Goal: Task Accomplishment & Management: Manage account settings

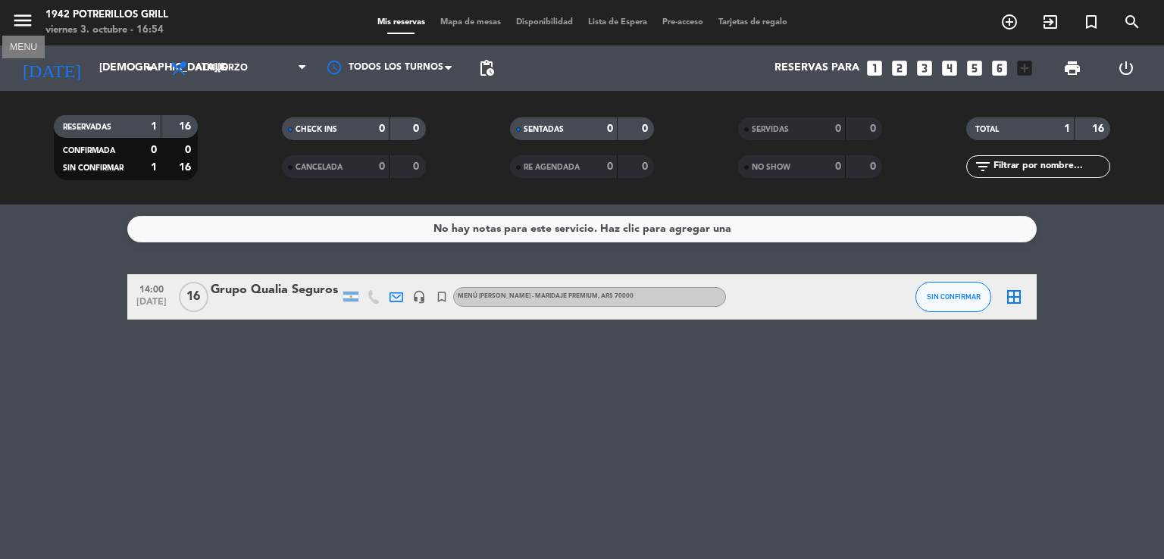
click at [22, 27] on icon "menu" at bounding box center [22, 20] width 23 height 23
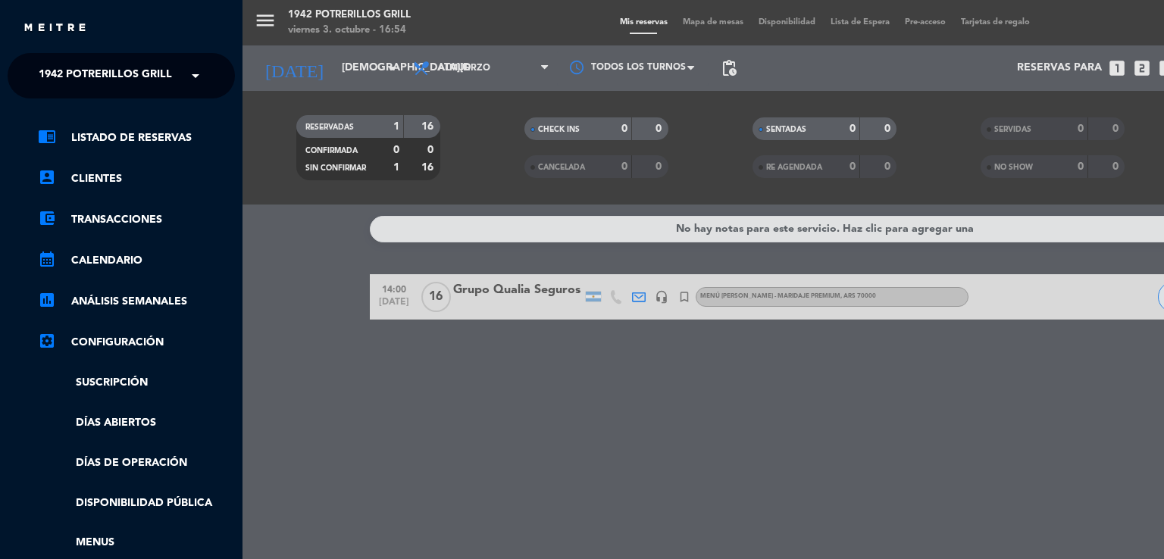
click at [115, 76] on span "1942 Potrerillos Grill" at bounding box center [105, 76] width 133 height 32
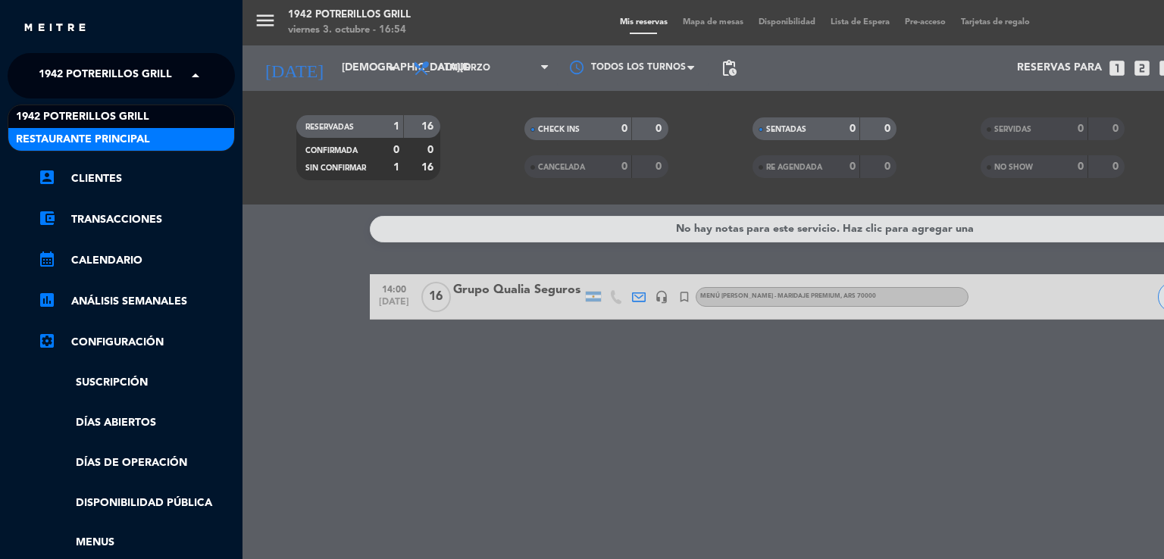
click at [136, 136] on span "Restaurante Principal" at bounding box center [83, 139] width 134 height 17
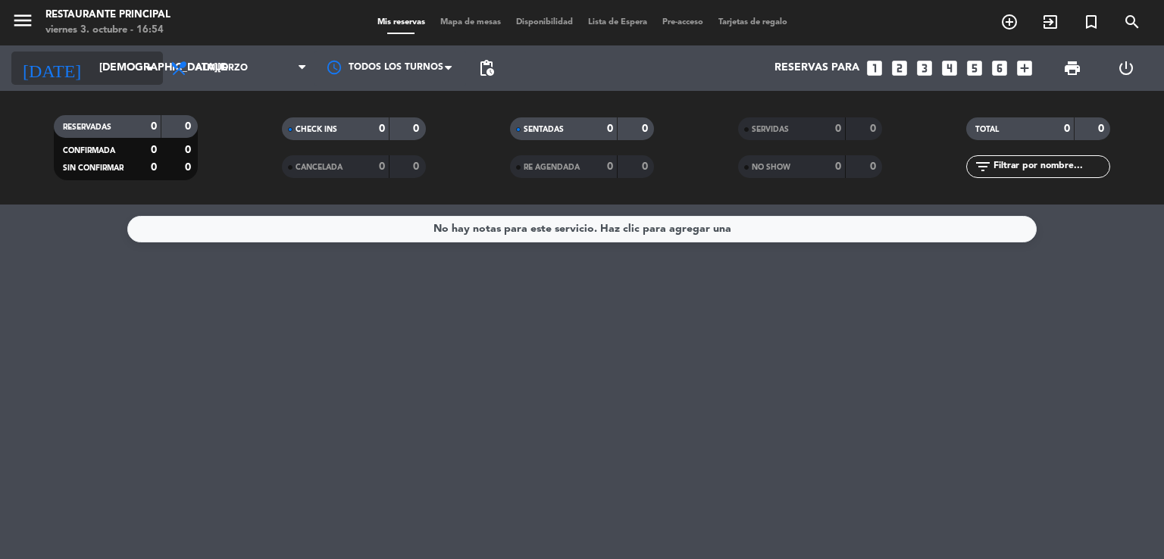
click at [115, 72] on input "[DEMOGRAPHIC_DATA][DATE]" at bounding box center [164, 68] width 144 height 27
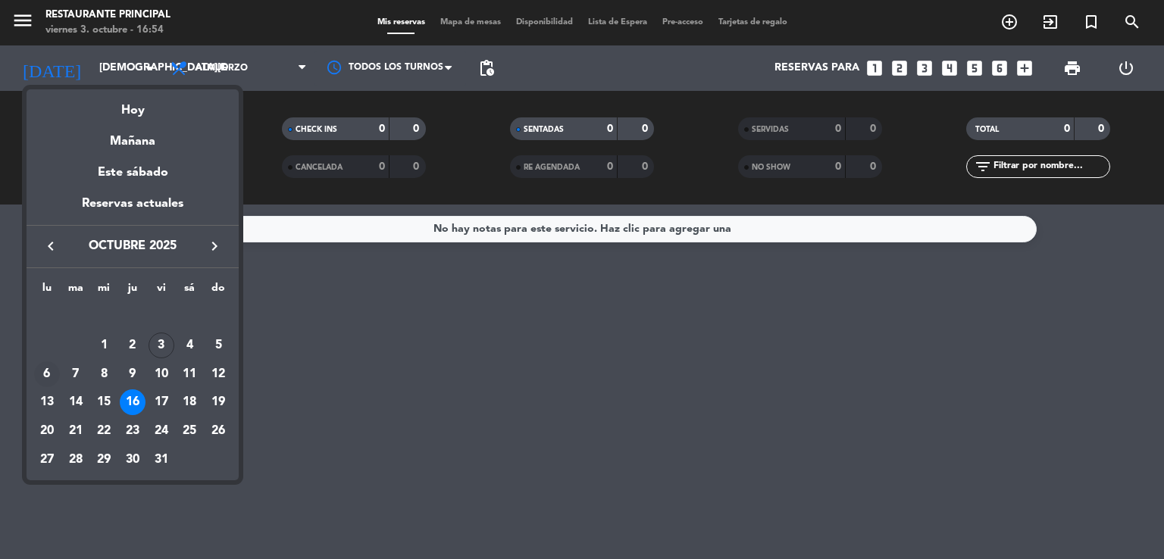
click at [48, 377] on div "6" at bounding box center [47, 374] width 26 height 26
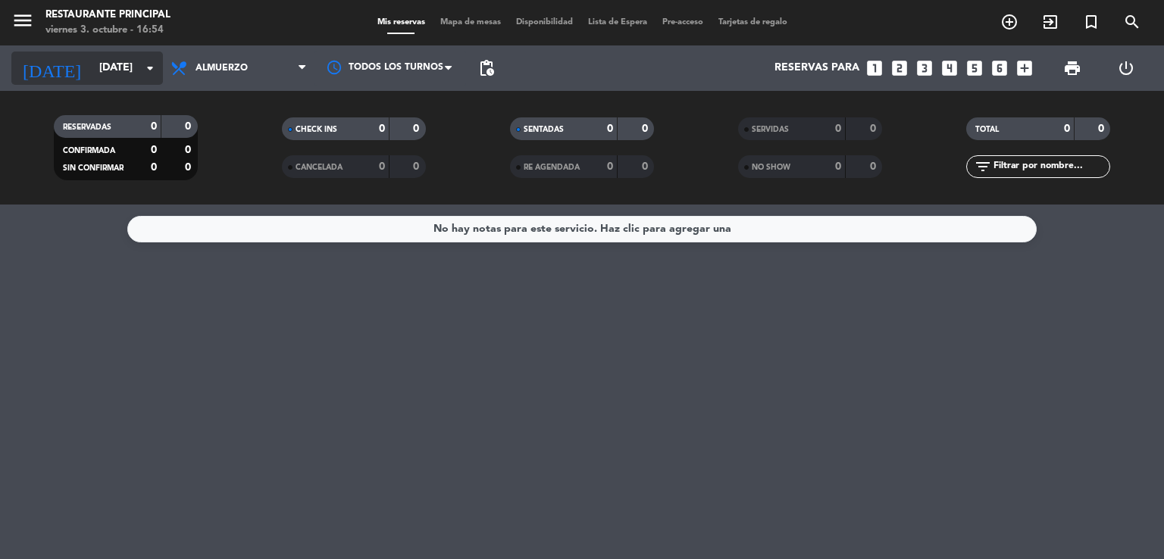
click at [92, 67] on input "[DATE]" at bounding box center [164, 68] width 144 height 27
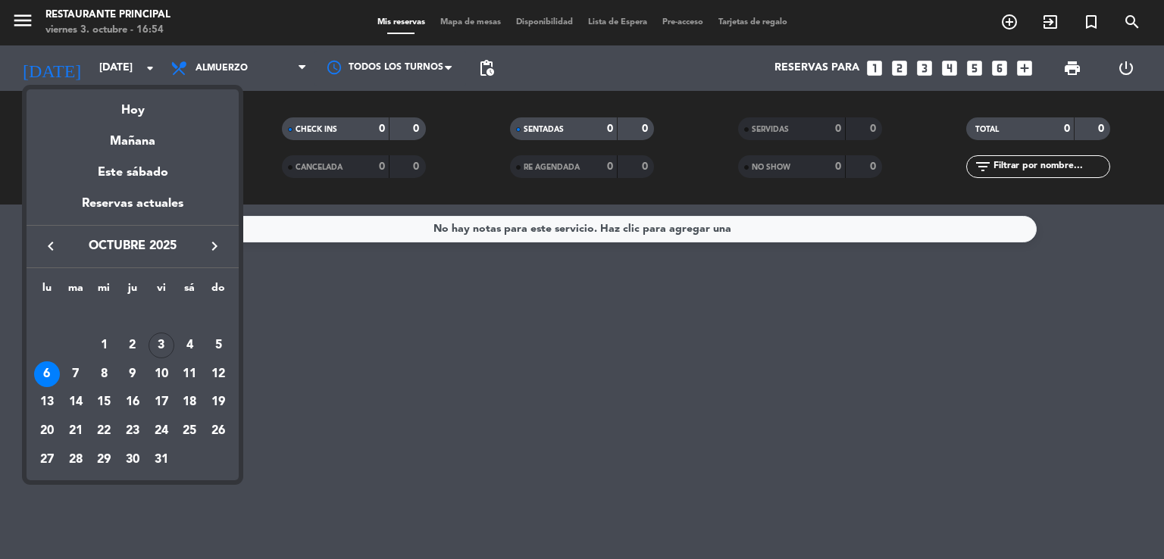
click at [421, 355] on div at bounding box center [582, 279] width 1164 height 559
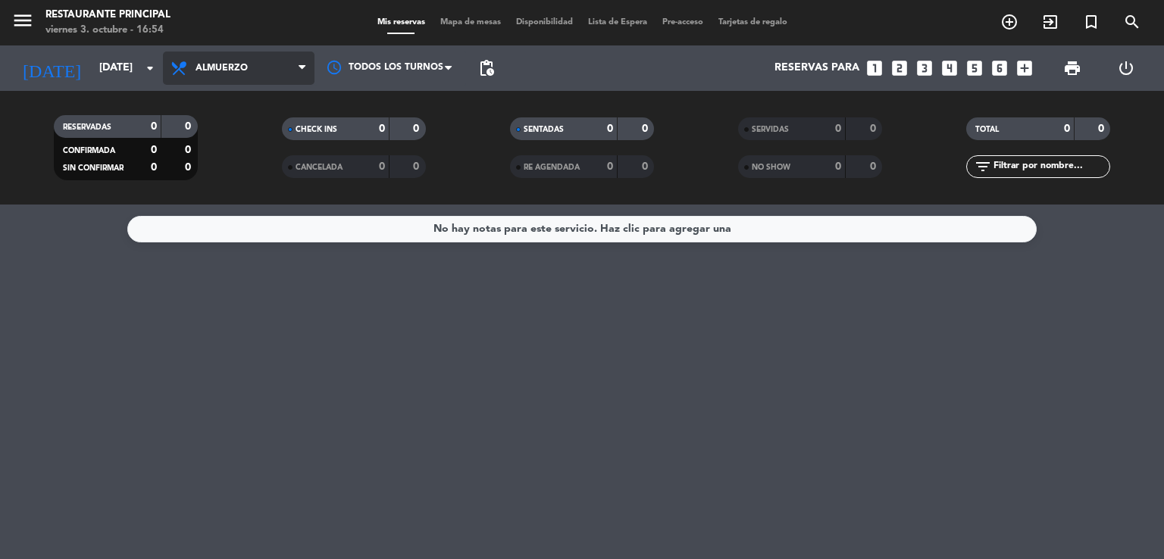
click at [261, 69] on span "Almuerzo" at bounding box center [239, 68] width 152 height 33
click at [250, 170] on div "menu Restaurante Principal [DATE] 3. octubre - 16:54 Mis reservas Mapa de mesas…" at bounding box center [582, 102] width 1164 height 205
click at [13, 19] on icon "menu" at bounding box center [22, 20] width 23 height 23
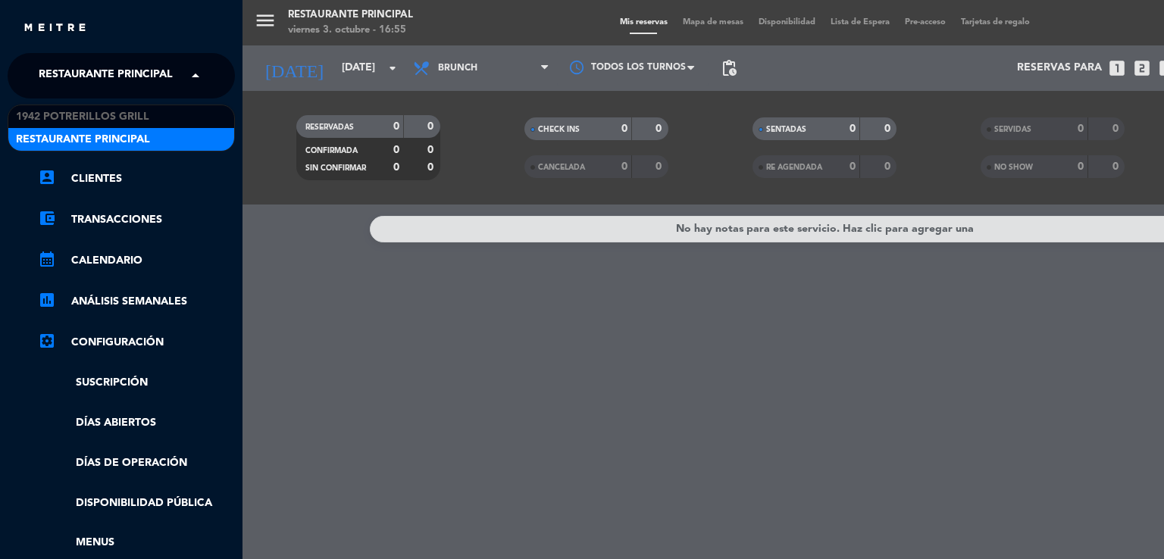
click at [147, 77] on span "Restaurante Principal" at bounding box center [106, 76] width 134 height 32
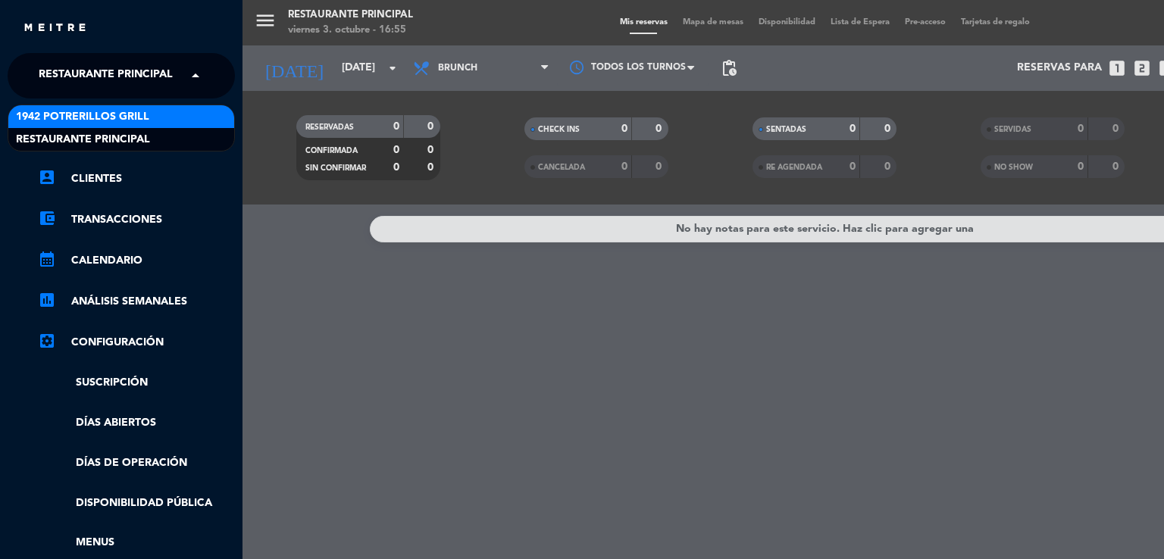
click at [170, 120] on div "1942 Potrerillos Grill" at bounding box center [121, 116] width 226 height 23
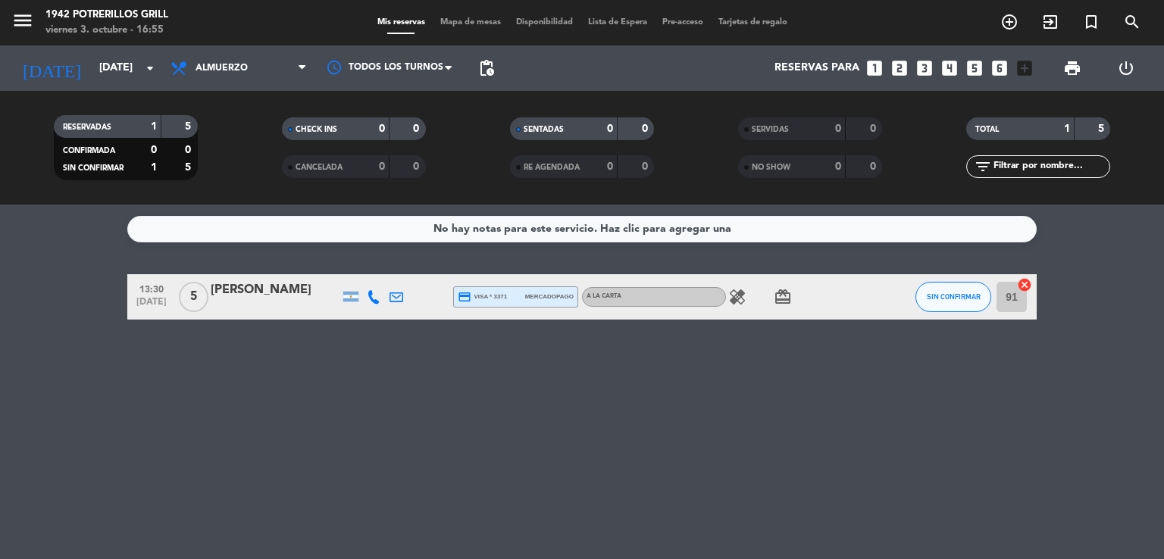
click at [738, 296] on icon "healing" at bounding box center [737, 297] width 18 height 18
click at [743, 293] on icon "healing" at bounding box center [737, 297] width 18 height 18
click at [100, 67] on input "[DATE]" at bounding box center [164, 68] width 144 height 27
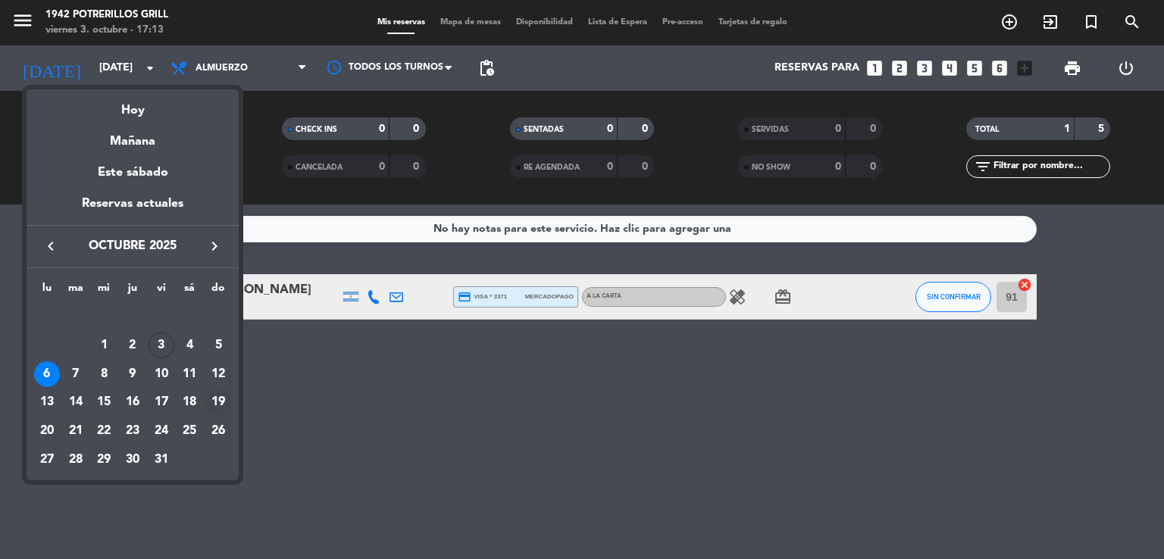
click at [215, 405] on div "19" at bounding box center [218, 402] width 26 height 26
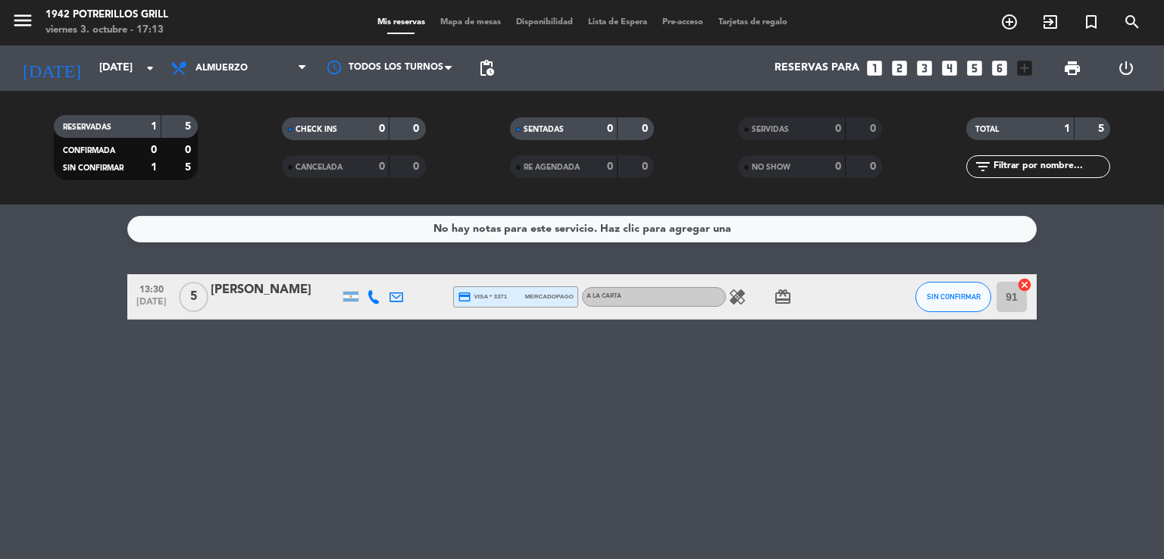
type input "[DATE]"
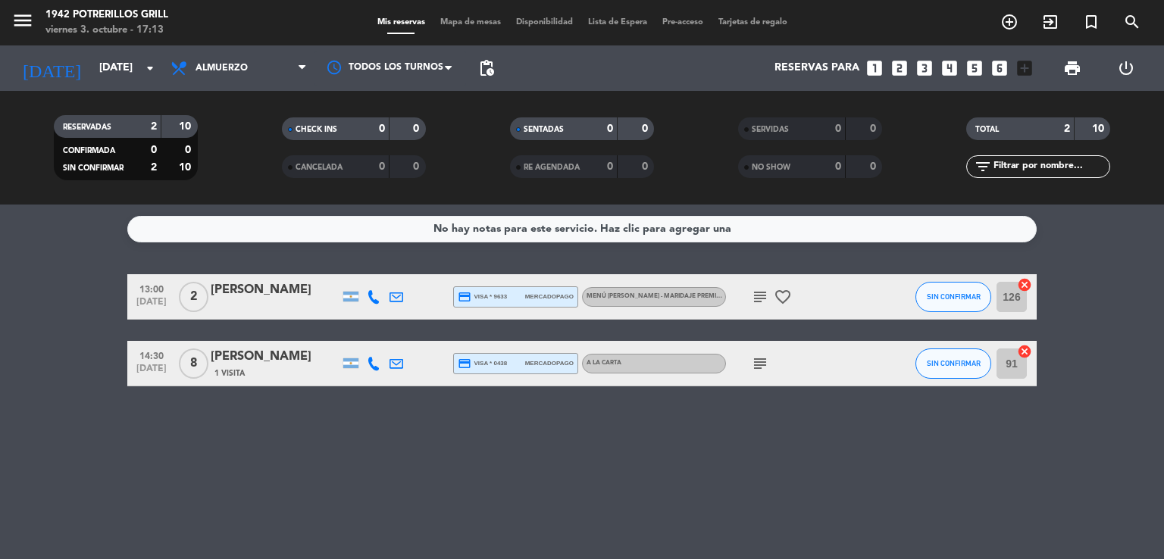
click at [758, 362] on icon "subject" at bounding box center [760, 364] width 18 height 18
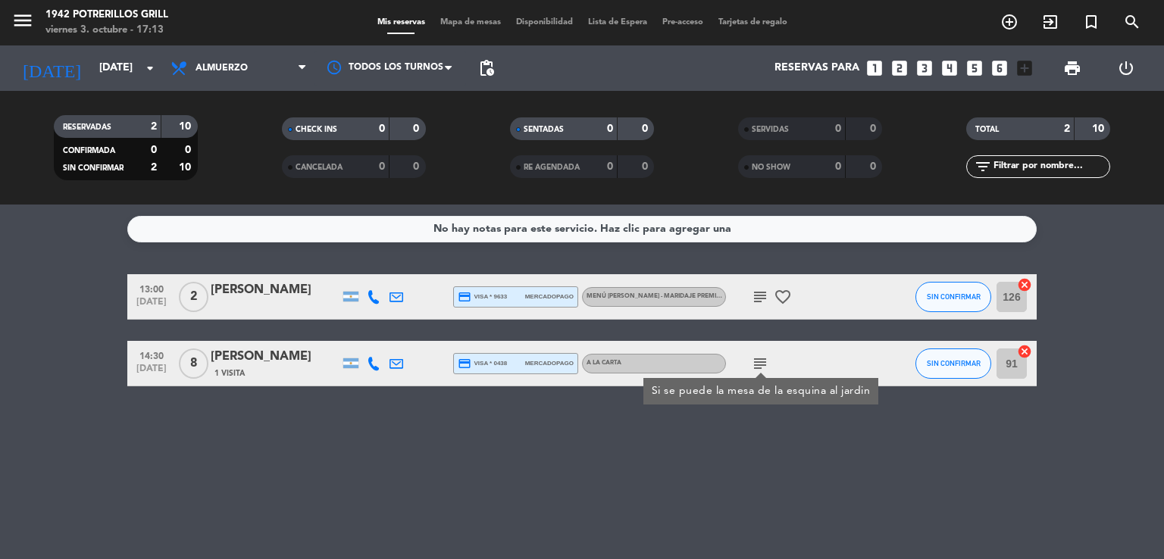
click at [261, 350] on div "[PERSON_NAME]" at bounding box center [275, 357] width 129 height 20
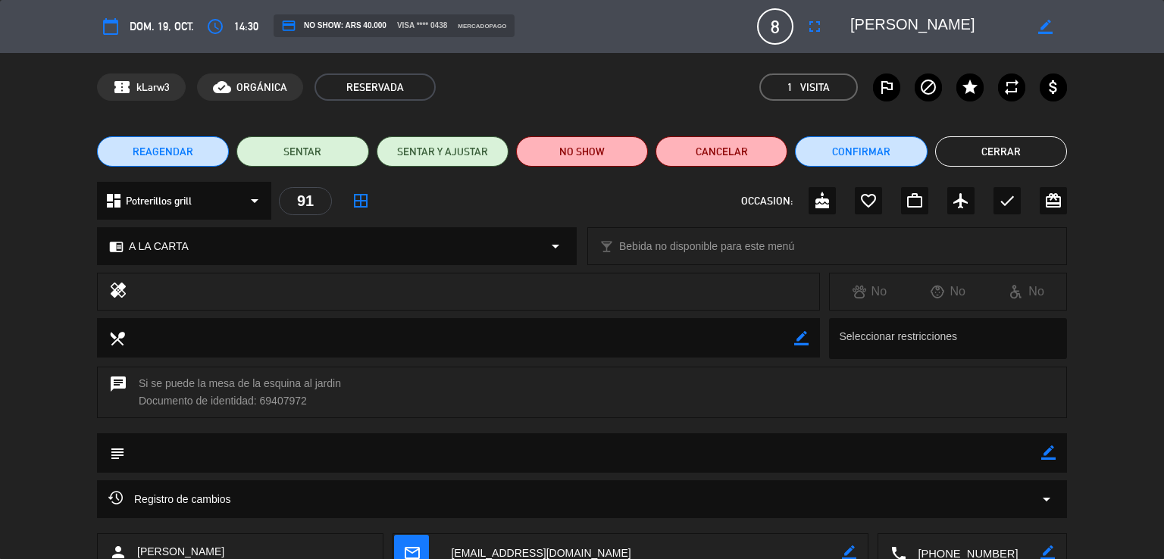
click at [461, 252] on div "chrome_reader_mode A LA CARTA arrow_drop_down" at bounding box center [337, 246] width 478 height 36
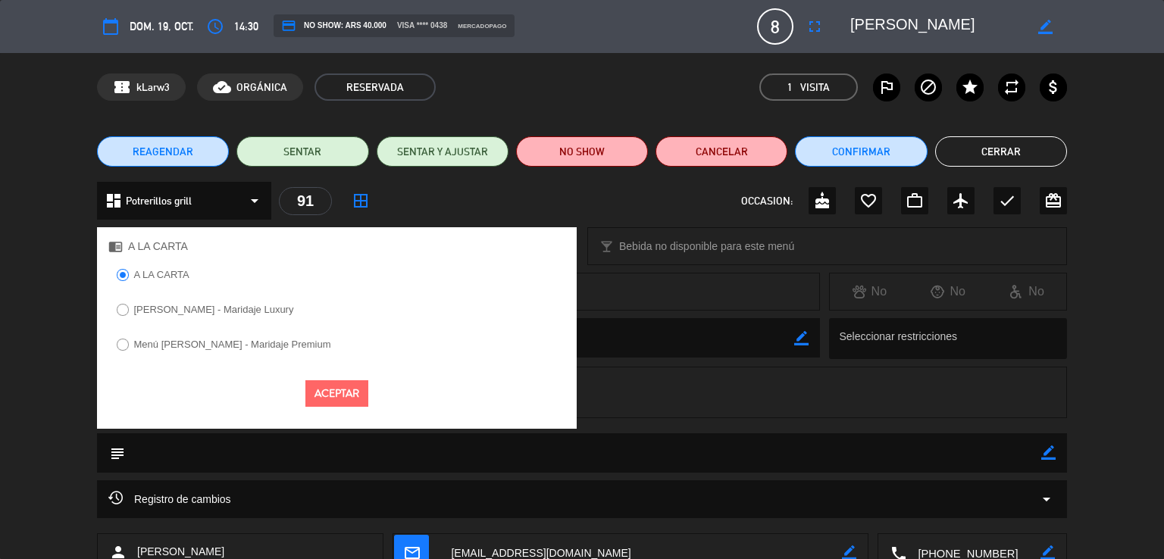
click at [216, 342] on label "Menú [PERSON_NAME] - Maridaje Premium" at bounding box center [232, 344] width 197 height 10
select select
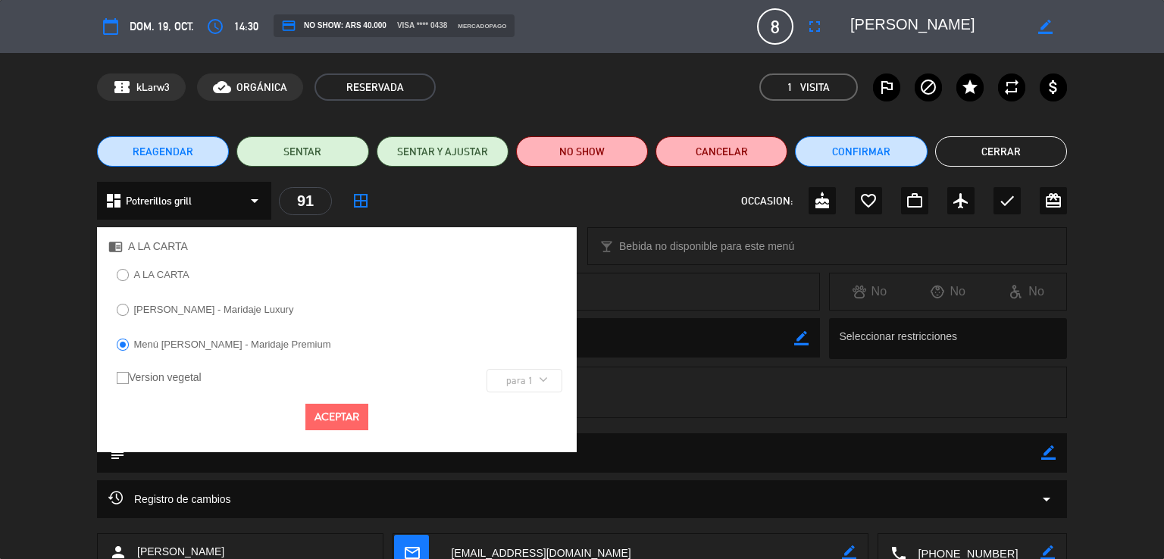
click at [315, 414] on button "Aceptar" at bounding box center [336, 417] width 63 height 27
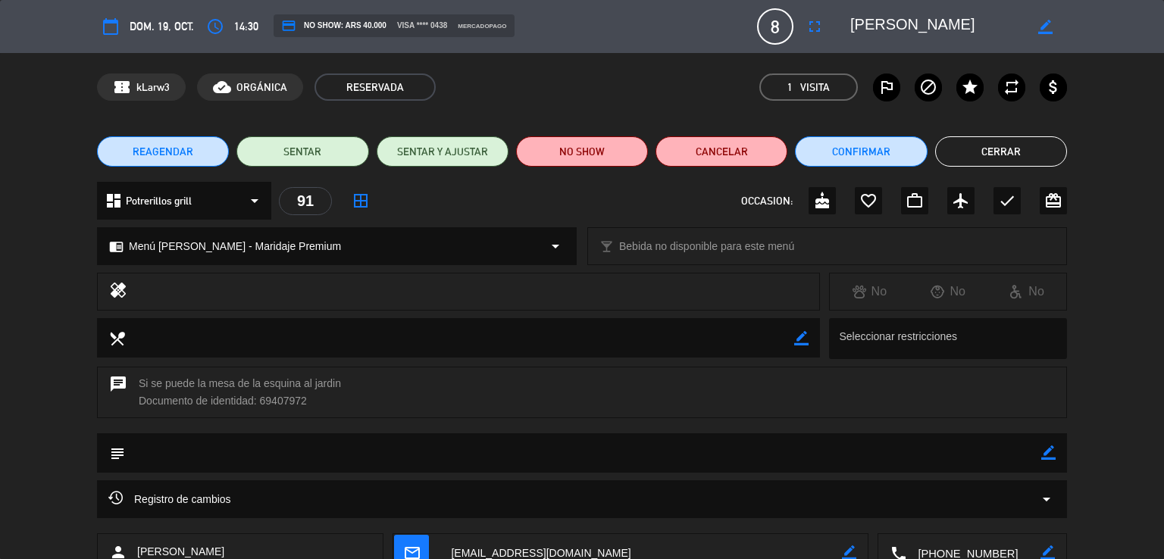
click at [1048, 455] on icon "border_color" at bounding box center [1048, 453] width 14 height 14
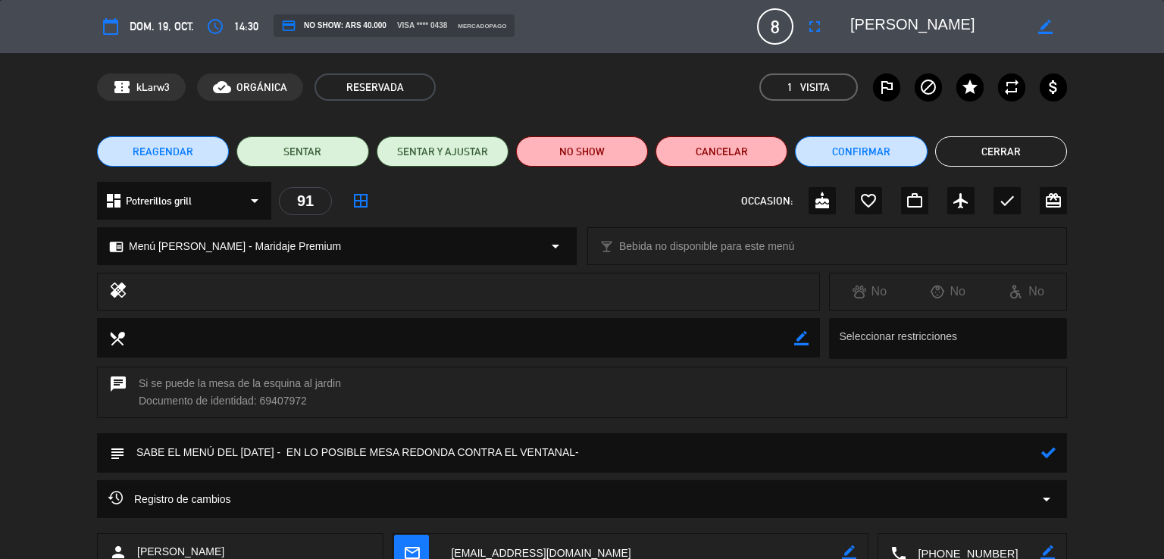
type textarea "SABE EL MENÚ DEL [DATE] - EN LO POSIBLE MESA REDONDA CONTRA EL VENTANAL-"
click at [1045, 447] on icon at bounding box center [1048, 453] width 14 height 14
click at [884, 155] on button "Confirmar" at bounding box center [861, 151] width 132 height 30
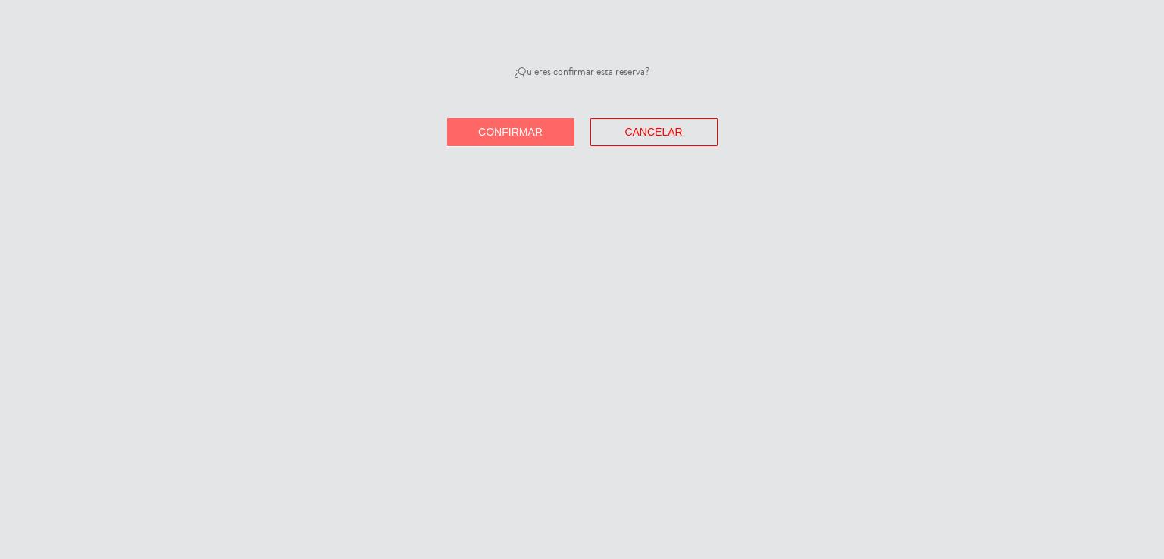
click at [549, 140] on button "Confirmar" at bounding box center [510, 132] width 127 height 28
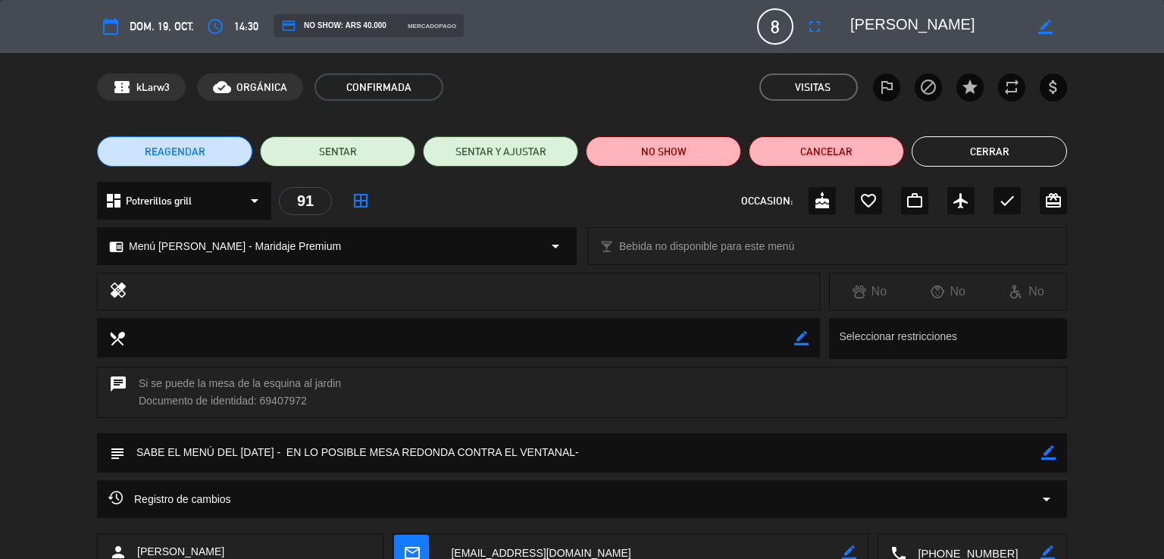
click at [987, 152] on button "Cerrar" at bounding box center [989, 151] width 155 height 30
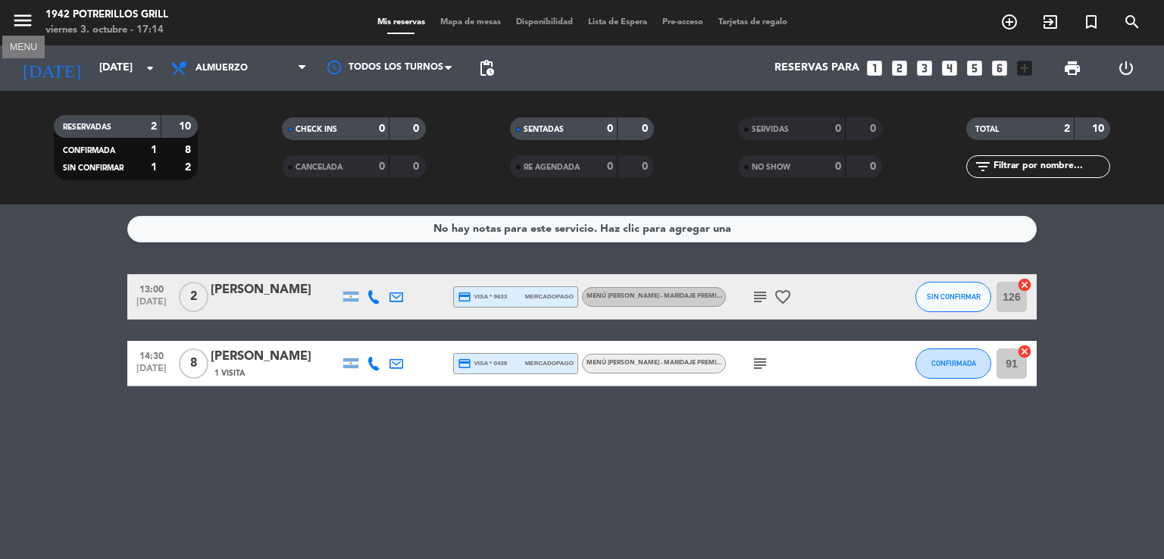
click at [31, 23] on icon "menu" at bounding box center [22, 20] width 23 height 23
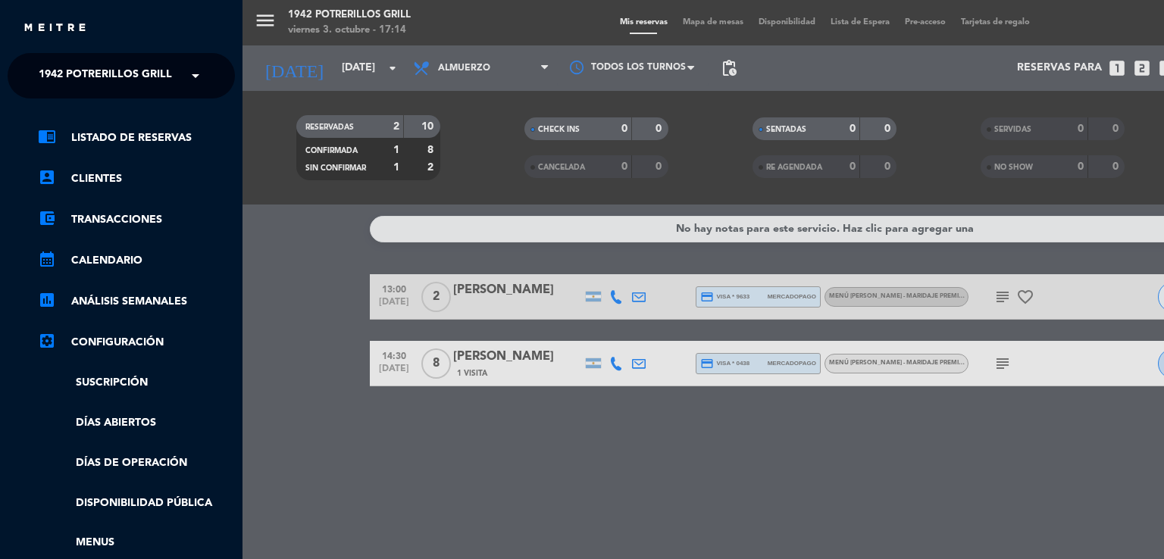
click at [152, 86] on span "1942 Potrerillos Grill" at bounding box center [105, 76] width 133 height 32
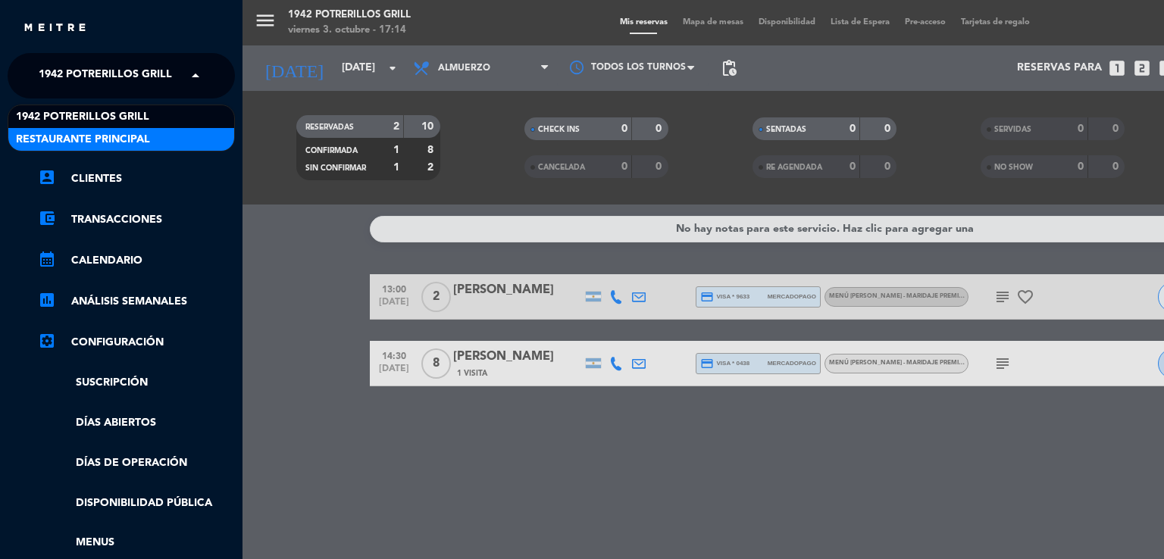
click at [179, 133] on div "Restaurante Principal" at bounding box center [121, 139] width 226 height 23
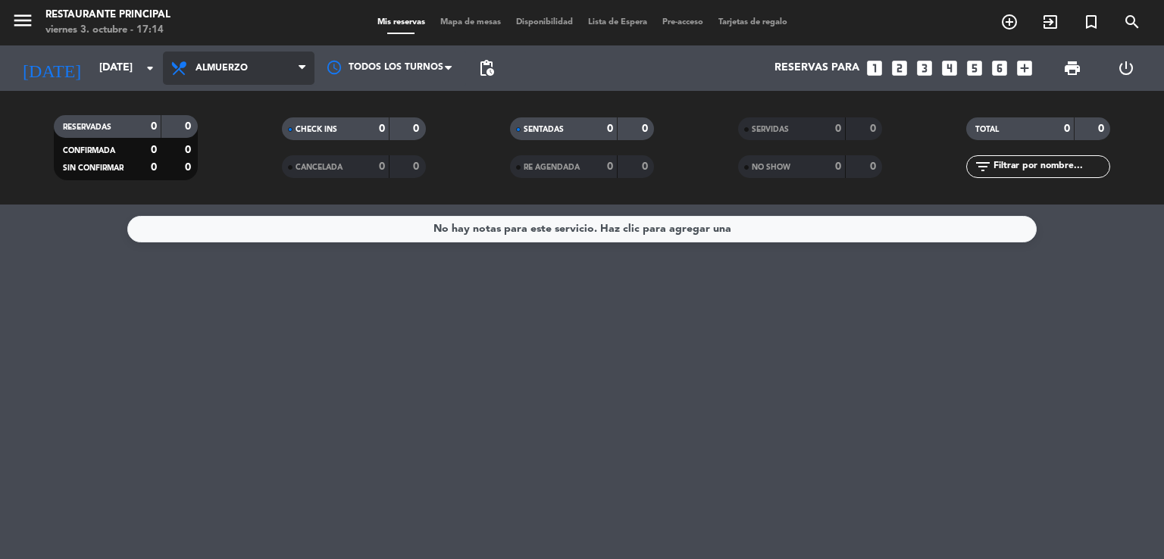
click at [259, 66] on span "Almuerzo" at bounding box center [239, 68] width 152 height 33
click at [236, 174] on div "menu Restaurante Principal [DATE] 3. octubre - 17:14 Mis reservas Mapa de mesas…" at bounding box center [582, 102] width 1164 height 205
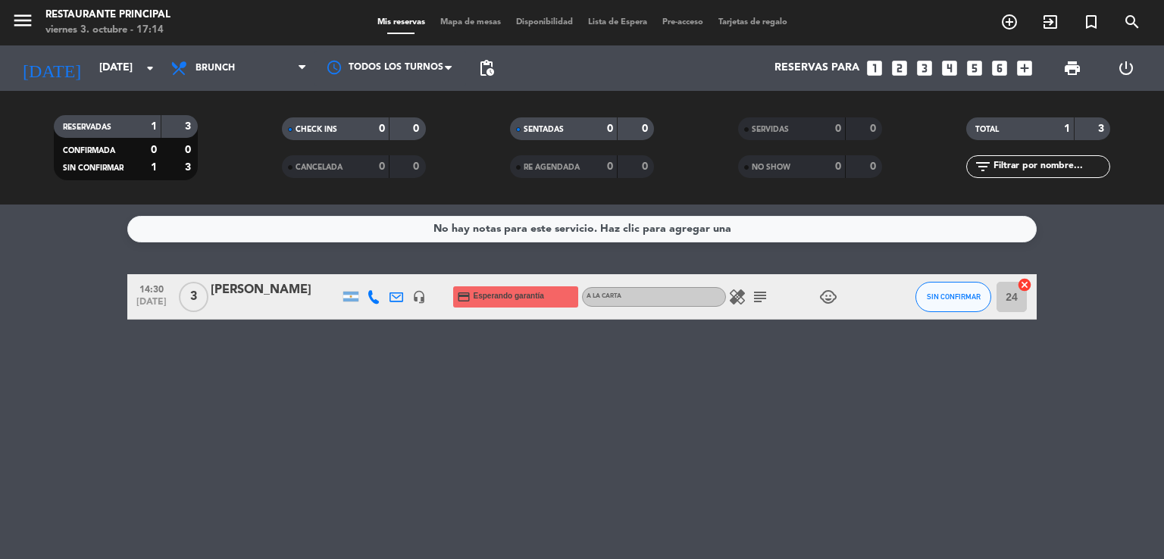
click at [758, 295] on icon "subject" at bounding box center [760, 297] width 18 height 18
click at [282, 286] on div "[PERSON_NAME]" at bounding box center [275, 290] width 129 height 20
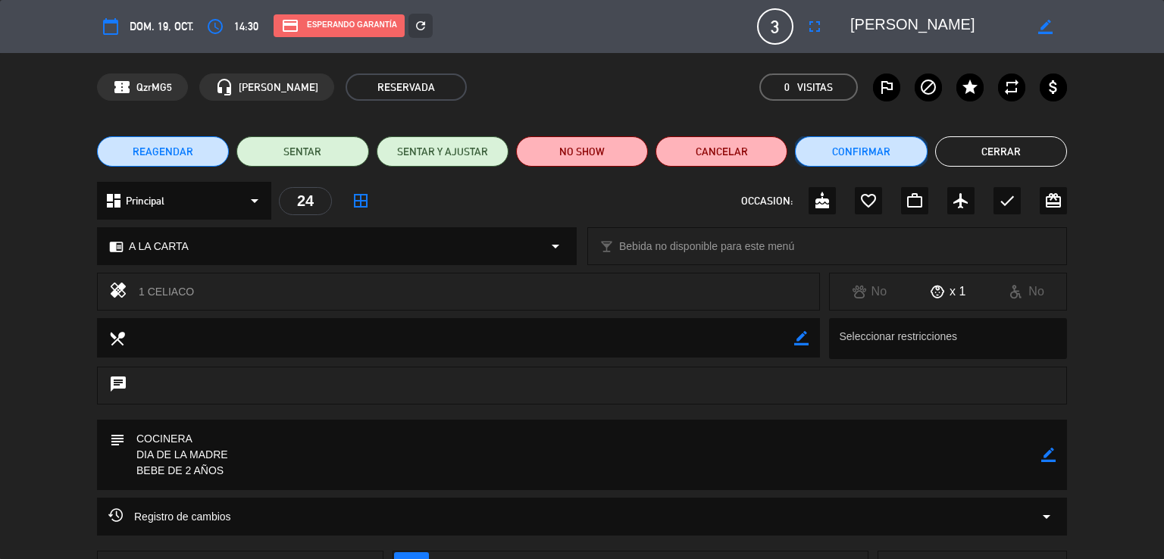
click at [879, 150] on button "Confirmar" at bounding box center [861, 151] width 132 height 30
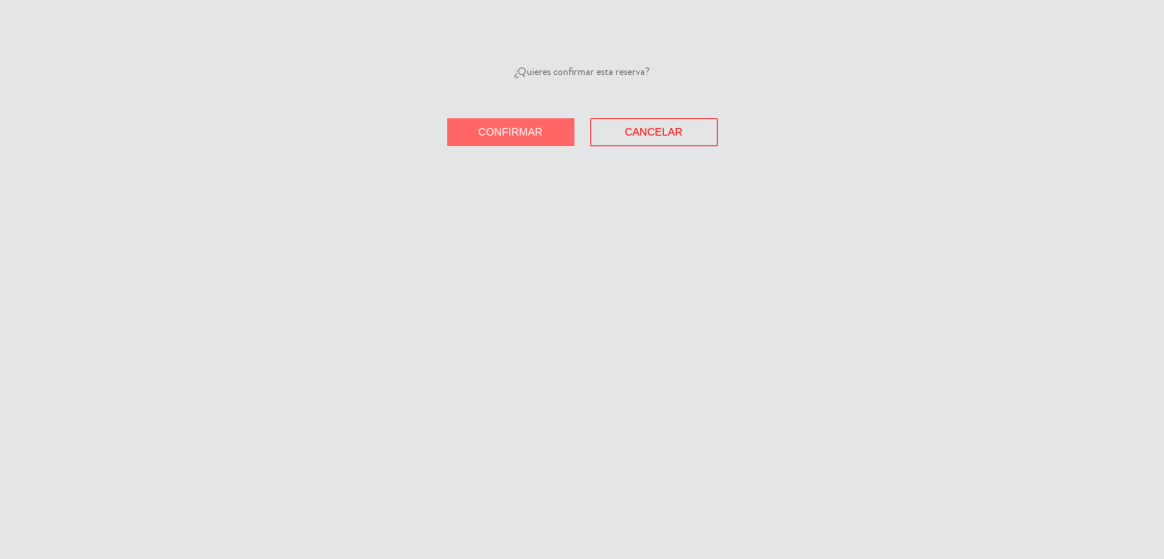
click at [515, 137] on span "Confirmar" at bounding box center [510, 132] width 64 height 12
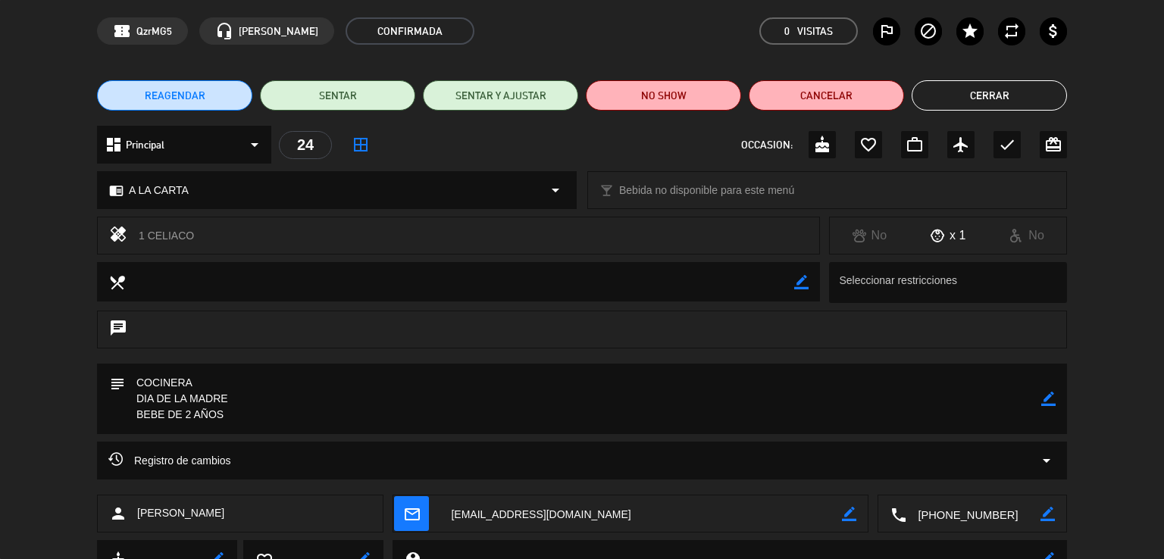
scroll to position [121, 0]
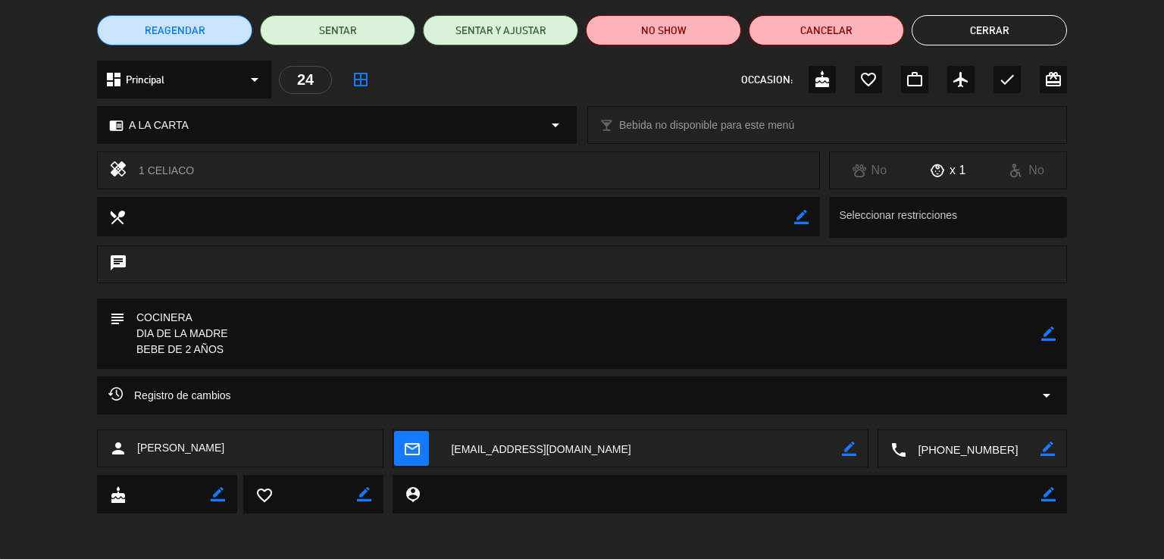
click at [1045, 327] on icon "border_color" at bounding box center [1048, 334] width 14 height 14
drag, startPoint x: 255, startPoint y: 336, endPoint x: 95, endPoint y: 304, distance: 163.8
click at [95, 304] on div "subject" at bounding box center [582, 338] width 1164 height 78
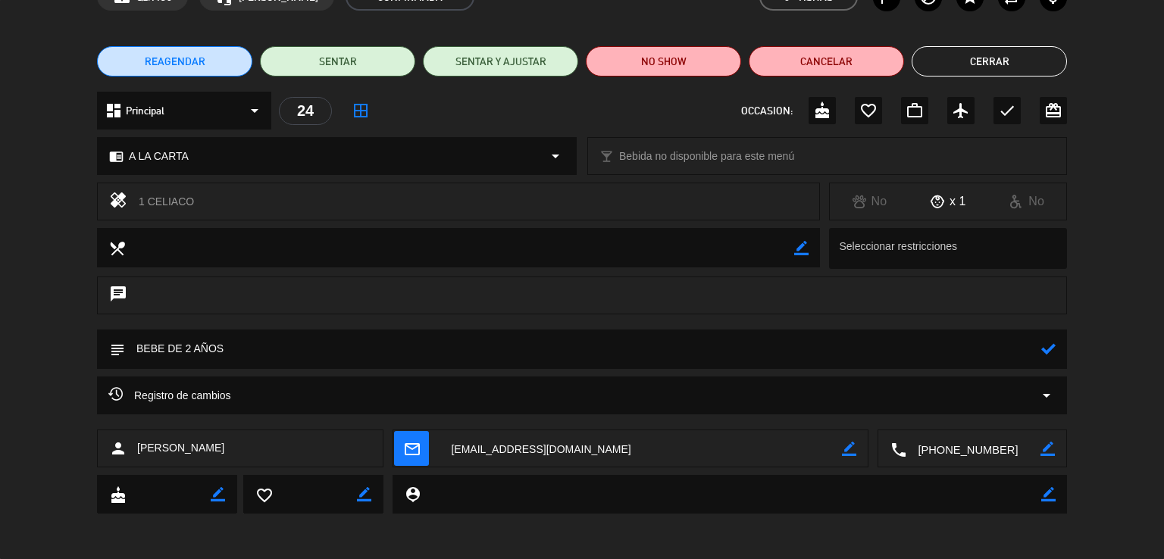
scroll to position [90, 0]
click at [239, 348] on textarea at bounding box center [583, 349] width 916 height 39
type textarea "BEBE DE 2 AÑOS - SABE MENÚ DIA DE LA MADRE - COCINA HOTEL"
click at [1050, 346] on icon at bounding box center [1048, 349] width 14 height 14
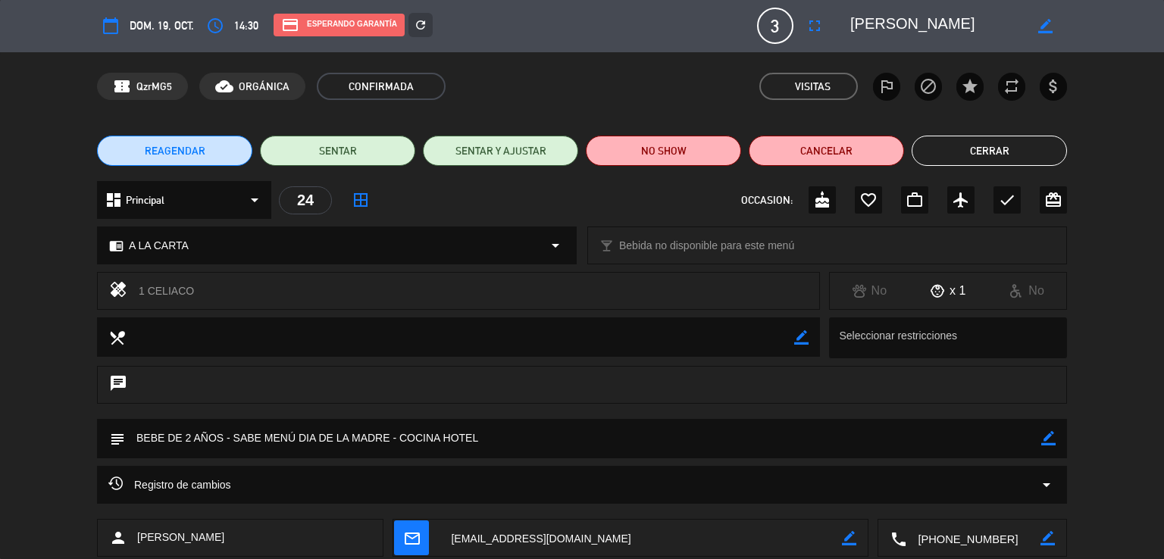
scroll to position [0, 0]
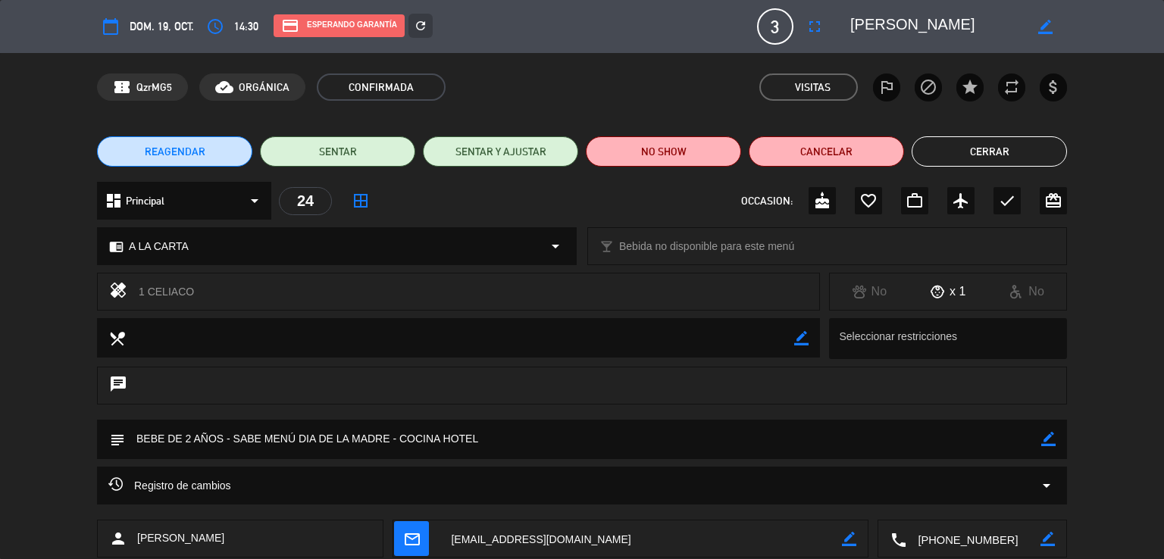
click at [989, 155] on button "Cerrar" at bounding box center [989, 151] width 155 height 30
